Goal: Entertainment & Leisure: Consume media (video, audio)

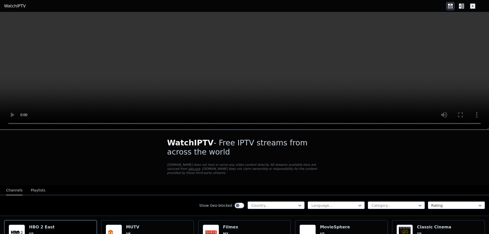
click at [112, 195] on div "Show Geo-blocked Country... Language... Category... Rating" at bounding box center [244, 205] width 489 height 21
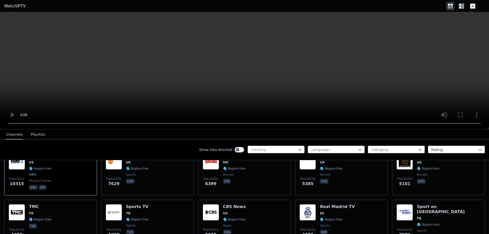
scroll to position [61, 0]
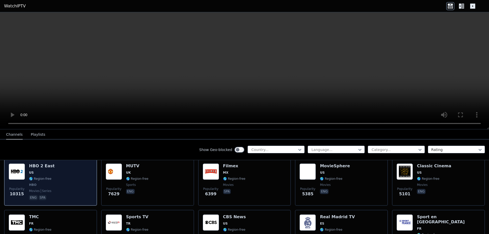
click at [20, 166] on img at bounding box center [17, 172] width 16 height 16
click at [88, 190] on div "Popularity 10315 HBO 2 East US 🌎 Region-free HBO movies series eng spa" at bounding box center [51, 183] width 84 height 38
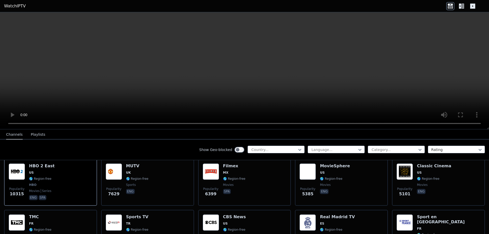
click at [472, 7] on icon at bounding box center [472, 6] width 5 height 5
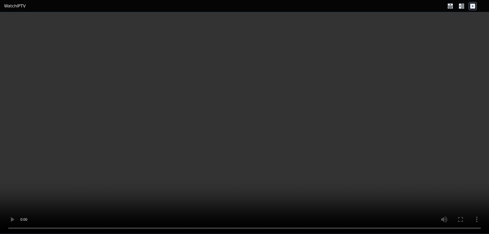
click at [472, 7] on icon at bounding box center [472, 6] width 5 height 5
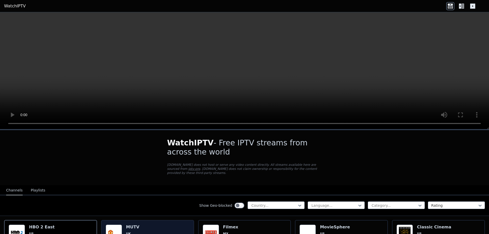
click at [229, 202] on div "Show Geo-blocked" at bounding box center [221, 206] width 45 height 8
